Goal: Transaction & Acquisition: Purchase product/service

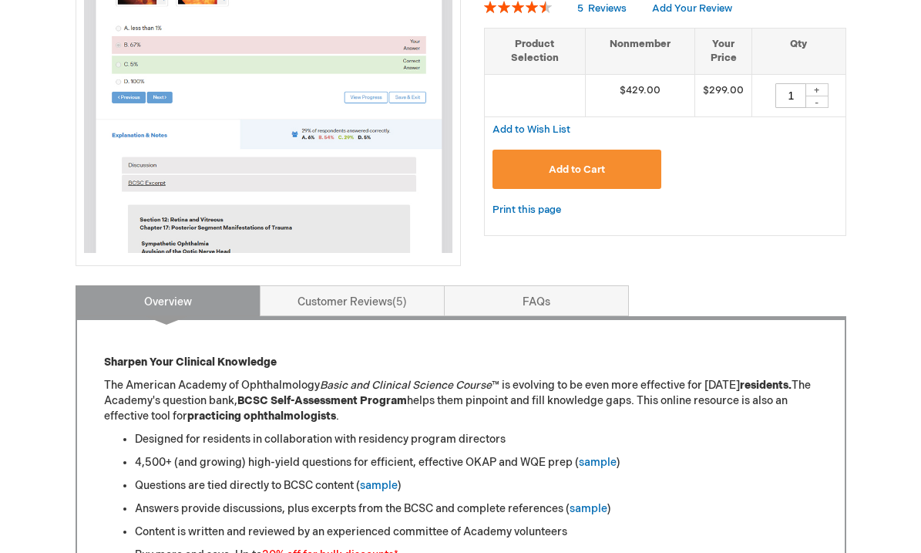
scroll to position [348, 0]
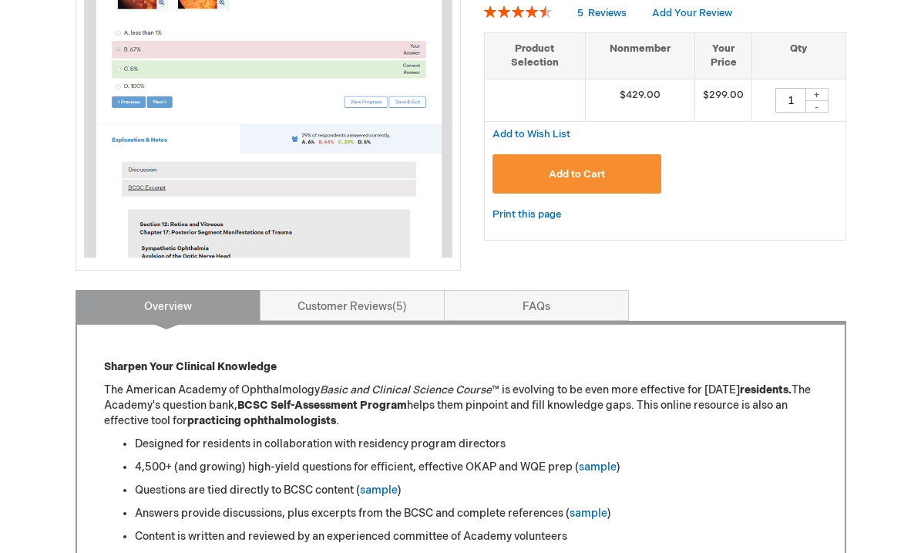
drag, startPoint x: 797, startPoint y: 99, endPoint x: 742, endPoint y: 99, distance: 54.7
click at [742, 99] on tr "$429.00 $299.00 1 + -" at bounding box center [665, 100] width 361 height 42
type input "2"
type input "24"
click at [640, 172] on button "Add to Cart" at bounding box center [578, 173] width 170 height 39
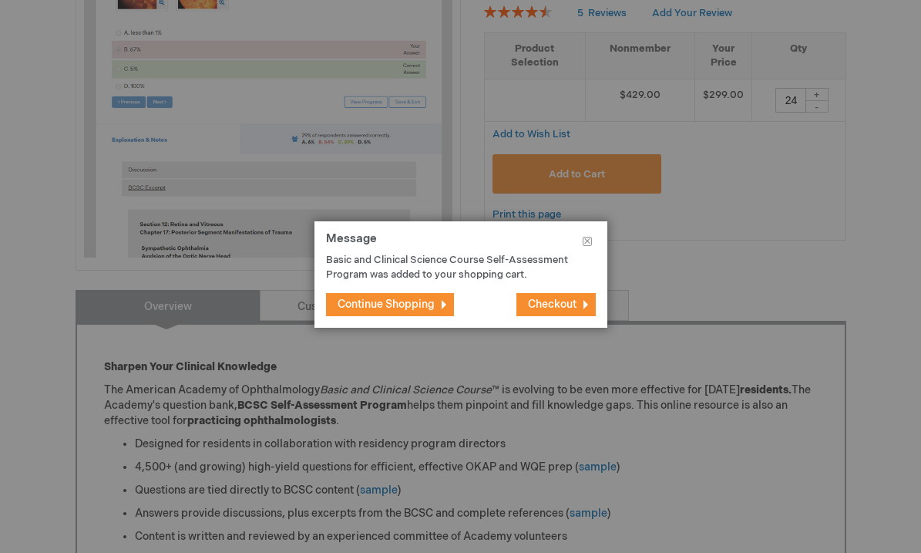
click at [529, 299] on span "Checkout" at bounding box center [552, 304] width 49 height 13
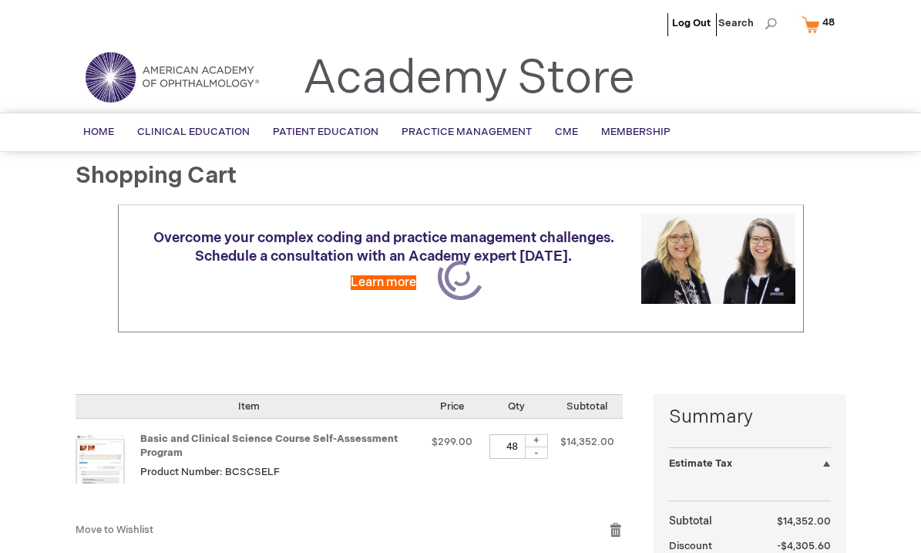
select select "US"
select select "43"
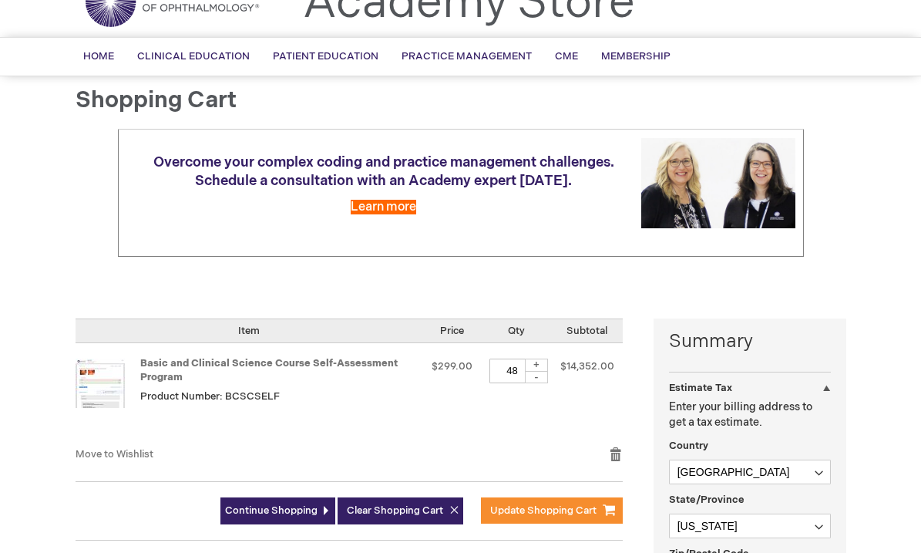
scroll to position [77, 0]
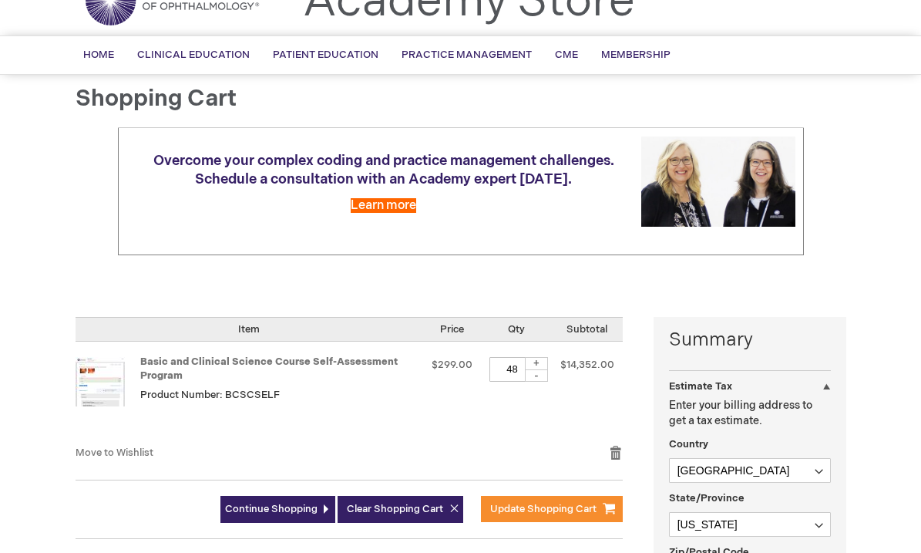
drag, startPoint x: 516, startPoint y: 342, endPoint x: 476, endPoint y: 342, distance: 40.8
click at [476, 342] on tr "Basic and Clinical Science Course Self-Assessment Program Product Number: BCSCS…" at bounding box center [349, 392] width 547 height 103
type input "24"
click at [551, 496] on button "Update Shopping Cart" at bounding box center [552, 509] width 142 height 26
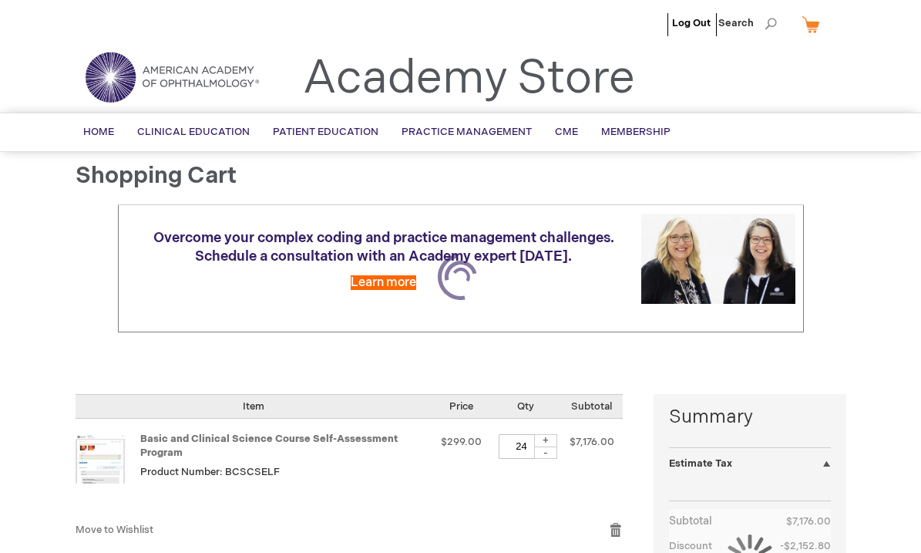
select select "US"
select select "43"
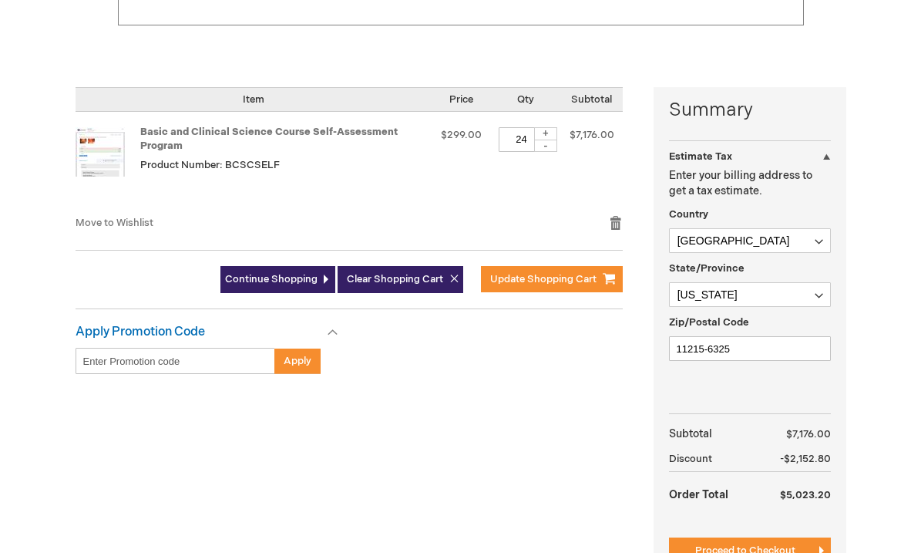
scroll to position [311, 0]
